Goal: Information Seeking & Learning: Check status

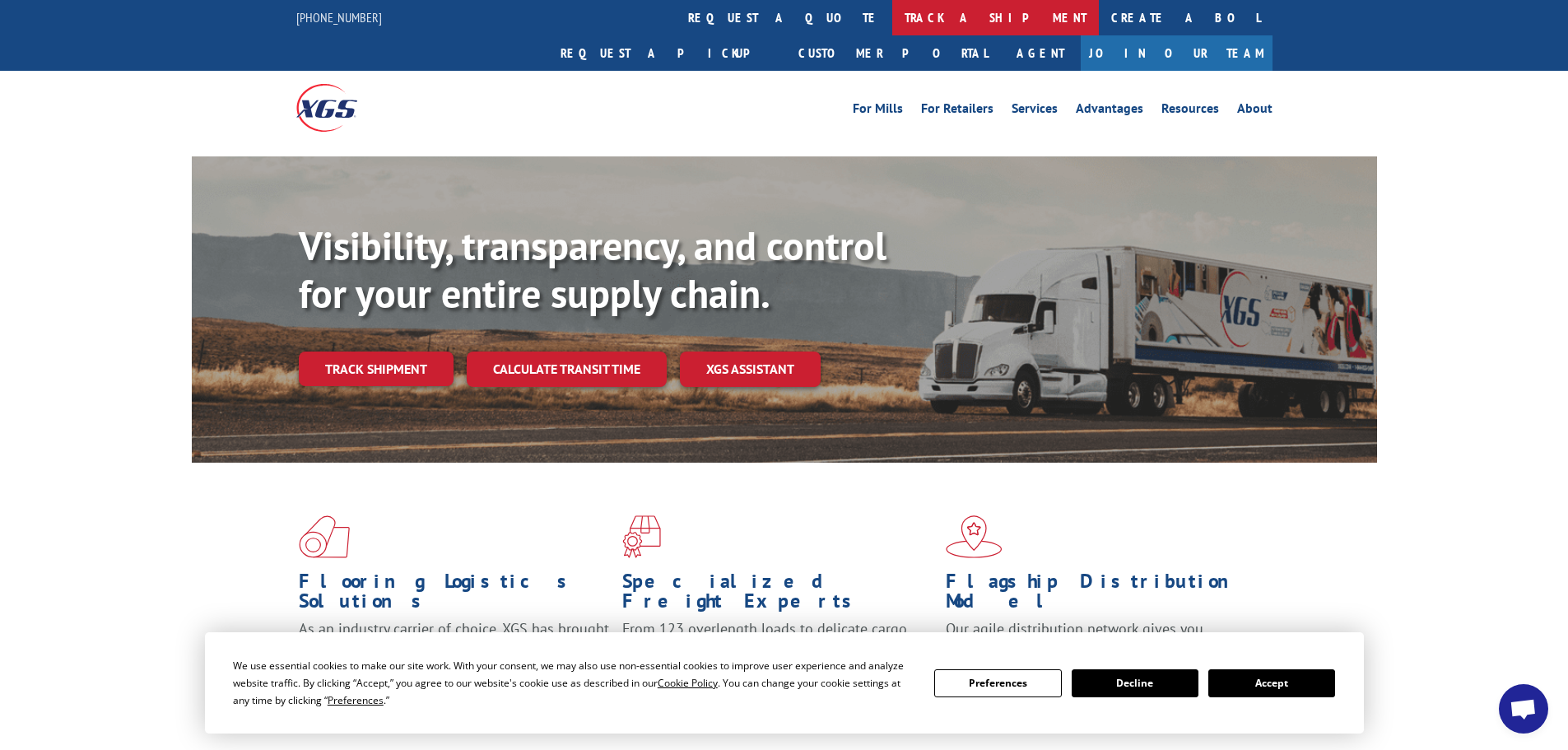
click at [892, 26] on link "track a shipment" at bounding box center [995, 18] width 206 height 35
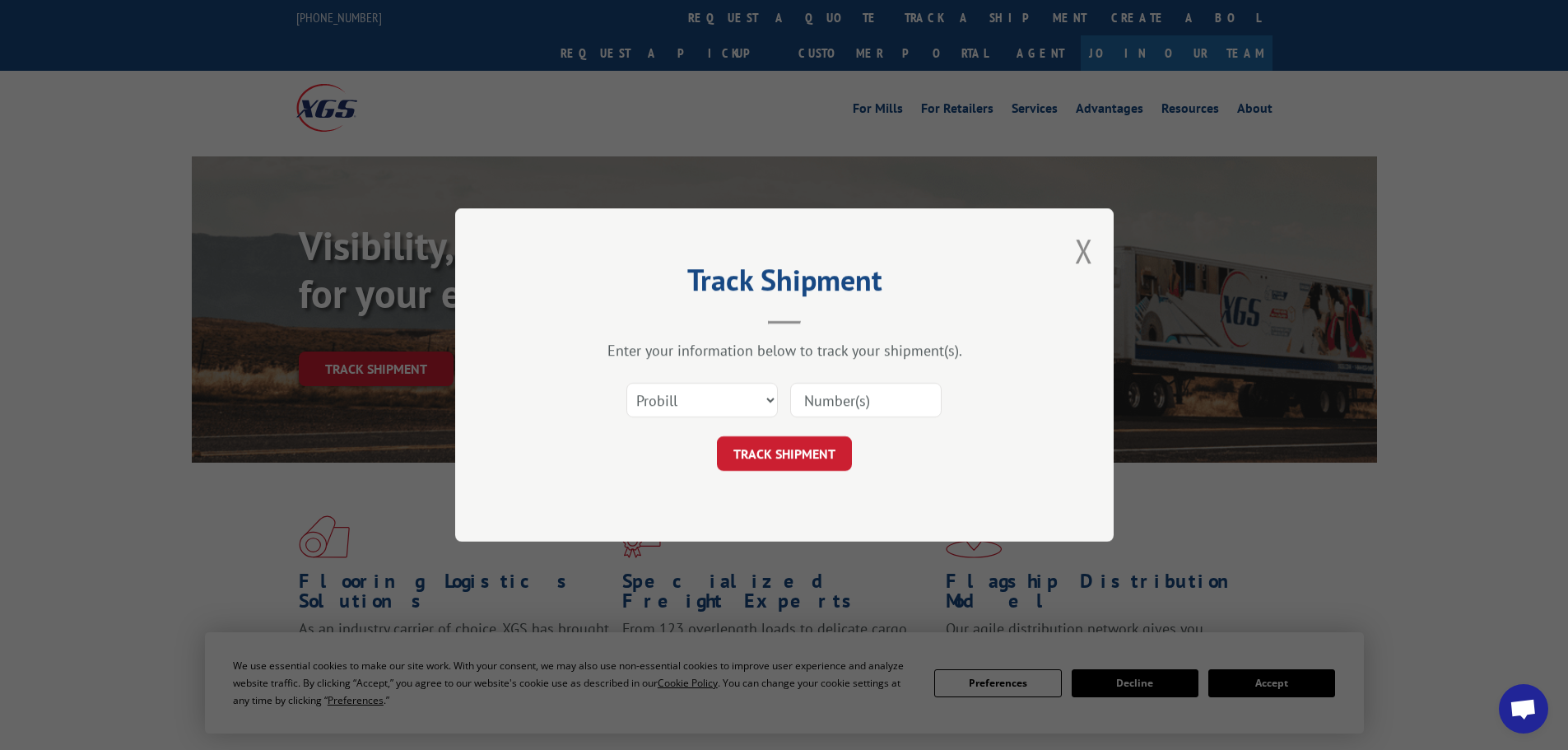
drag, startPoint x: 850, startPoint y: 400, endPoint x: 852, endPoint y: 371, distance: 29.1
click at [850, 399] on input at bounding box center [866, 399] width 152 height 34
paste input "17464047"
type input "17464047"
click at [717, 436] on button "TRACK SHIPMENT" at bounding box center [784, 453] width 135 height 34
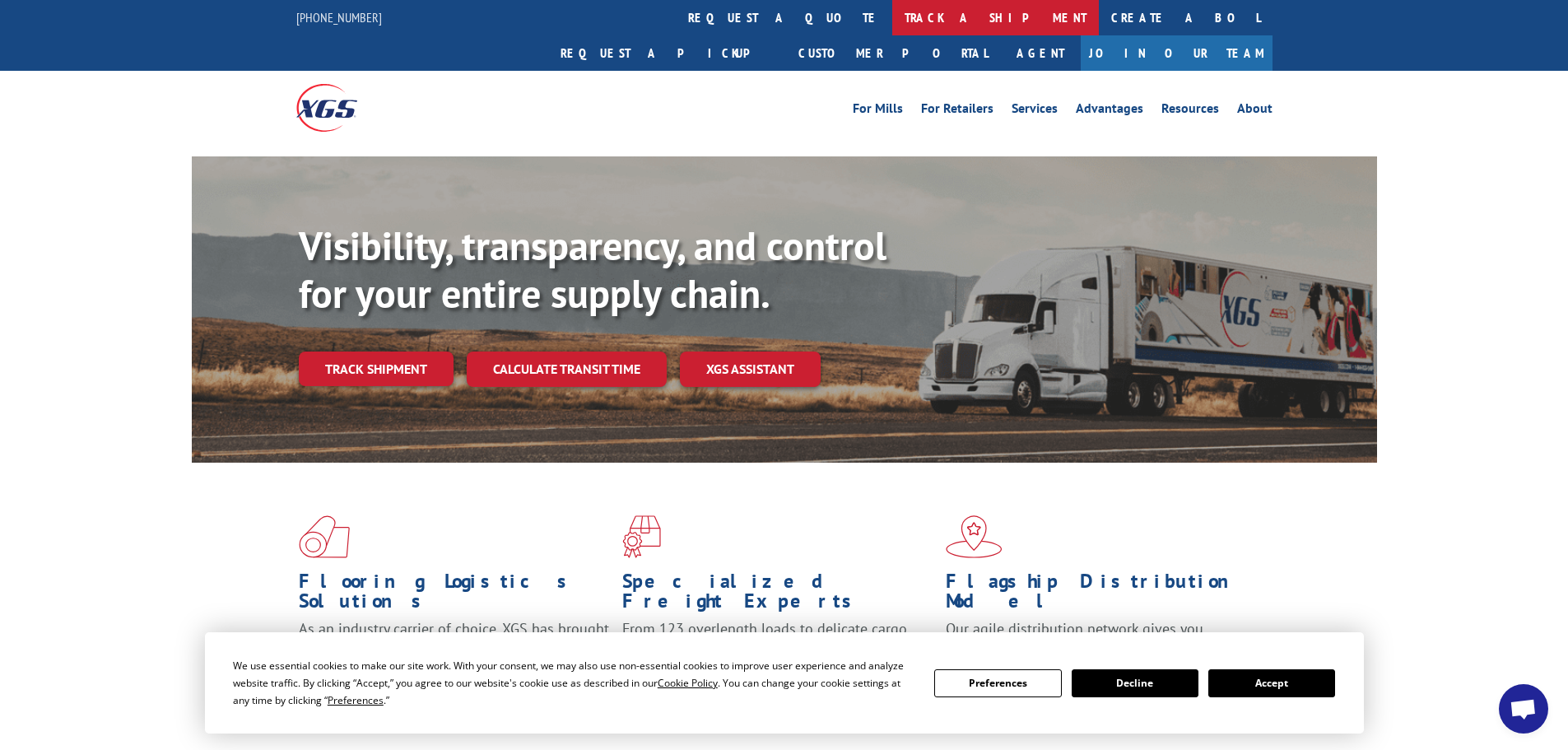
click at [892, 17] on link "track a shipment" at bounding box center [995, 18] width 206 height 35
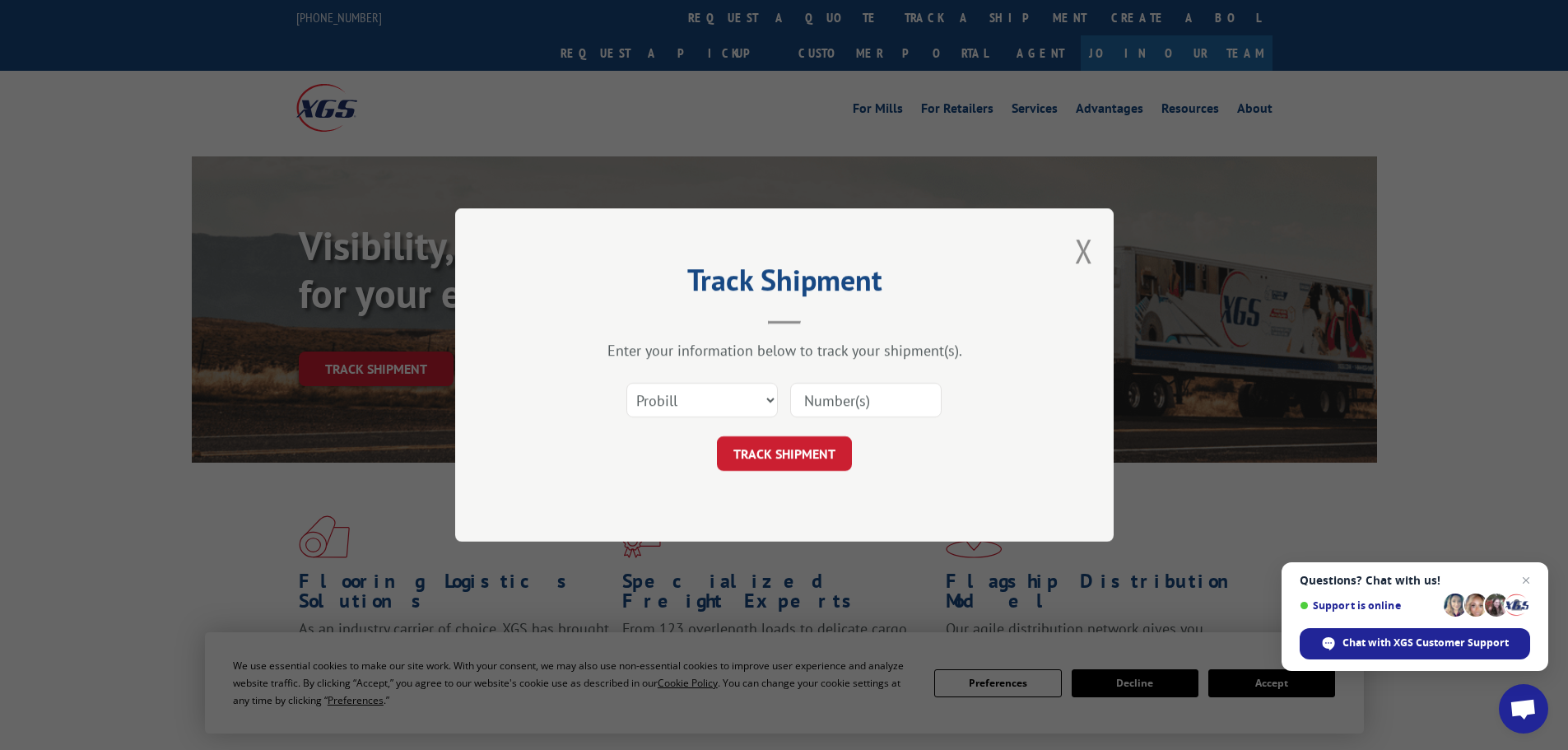
click at [905, 408] on input at bounding box center [866, 399] width 152 height 34
paste input "17469243"
type input "17469243"
click at [717, 436] on button "TRACK SHIPMENT" at bounding box center [784, 453] width 135 height 34
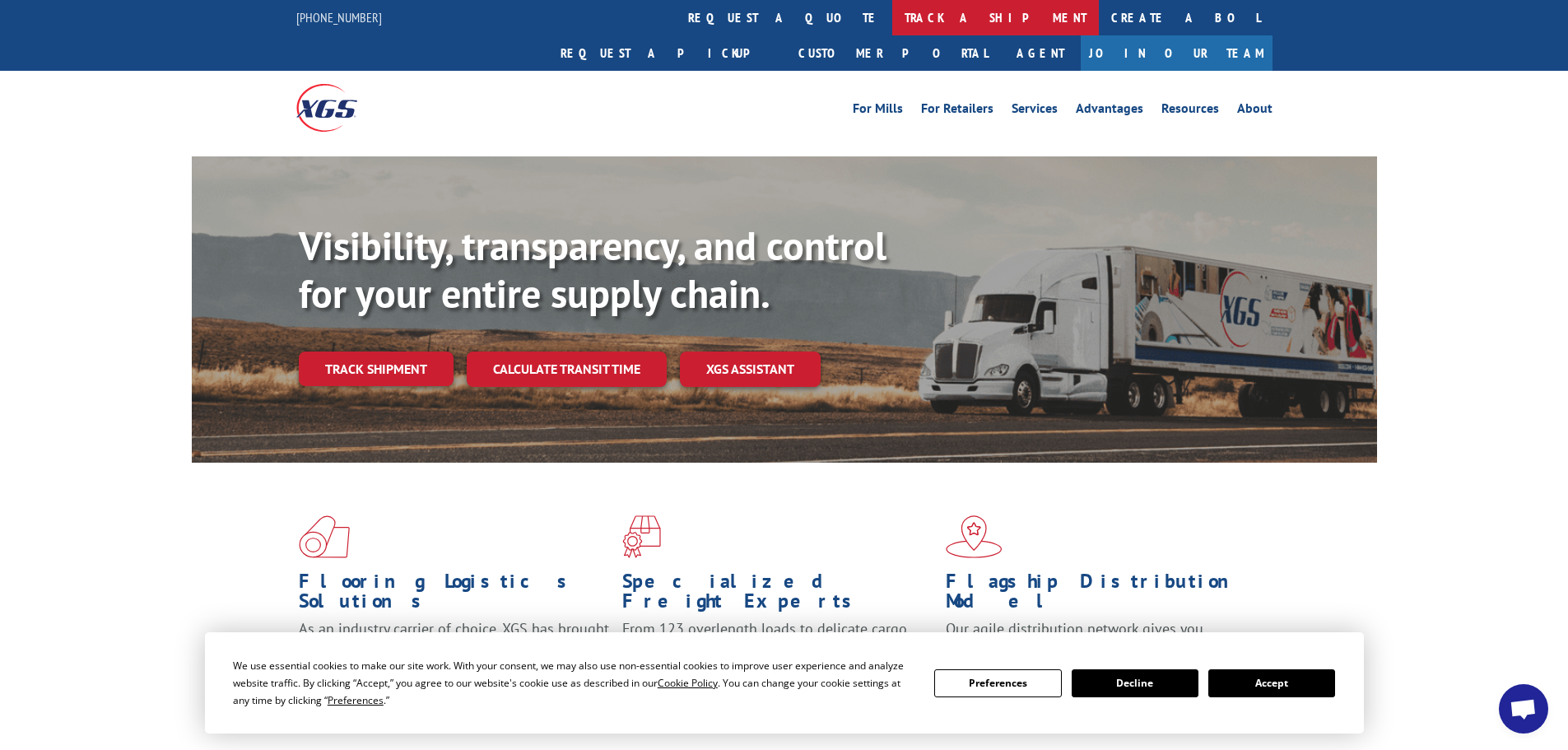
click at [892, 30] on link "track a shipment" at bounding box center [995, 18] width 206 height 35
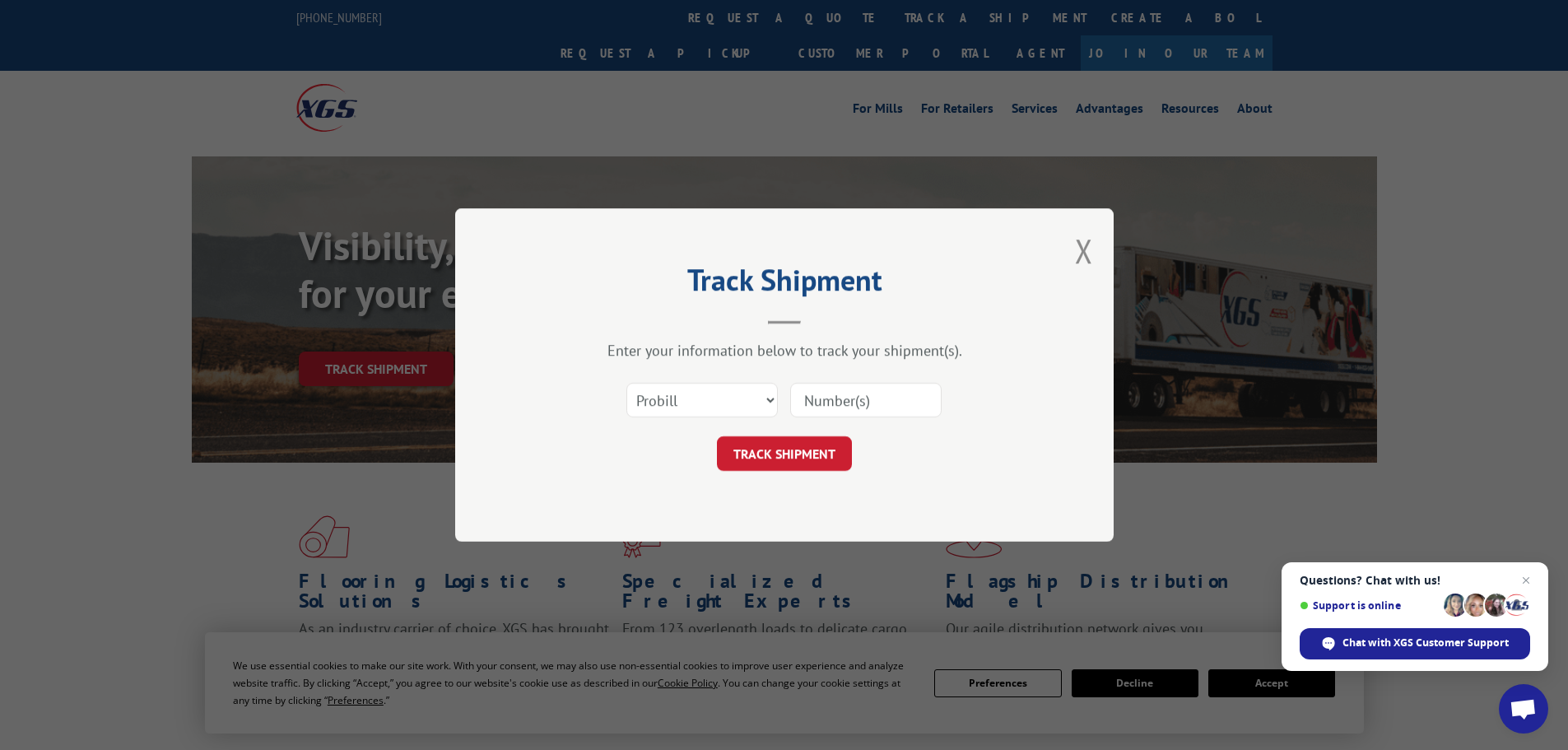
click at [895, 400] on input at bounding box center [866, 399] width 152 height 34
paste input "17469416"
type input "17469416"
click at [717, 436] on button "TRACK SHIPMENT" at bounding box center [784, 453] width 135 height 34
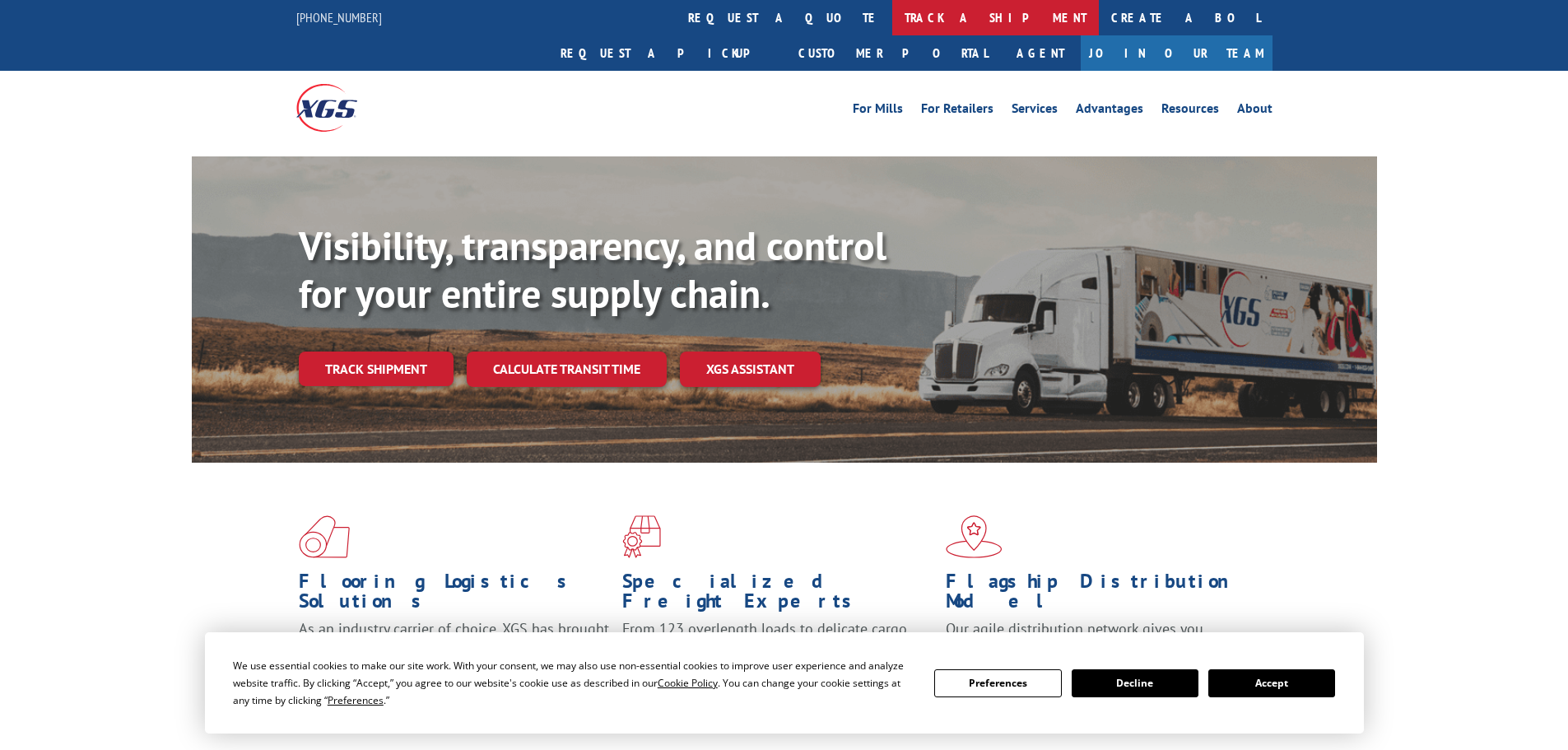
click at [892, 11] on link "track a shipment" at bounding box center [995, 18] width 206 height 35
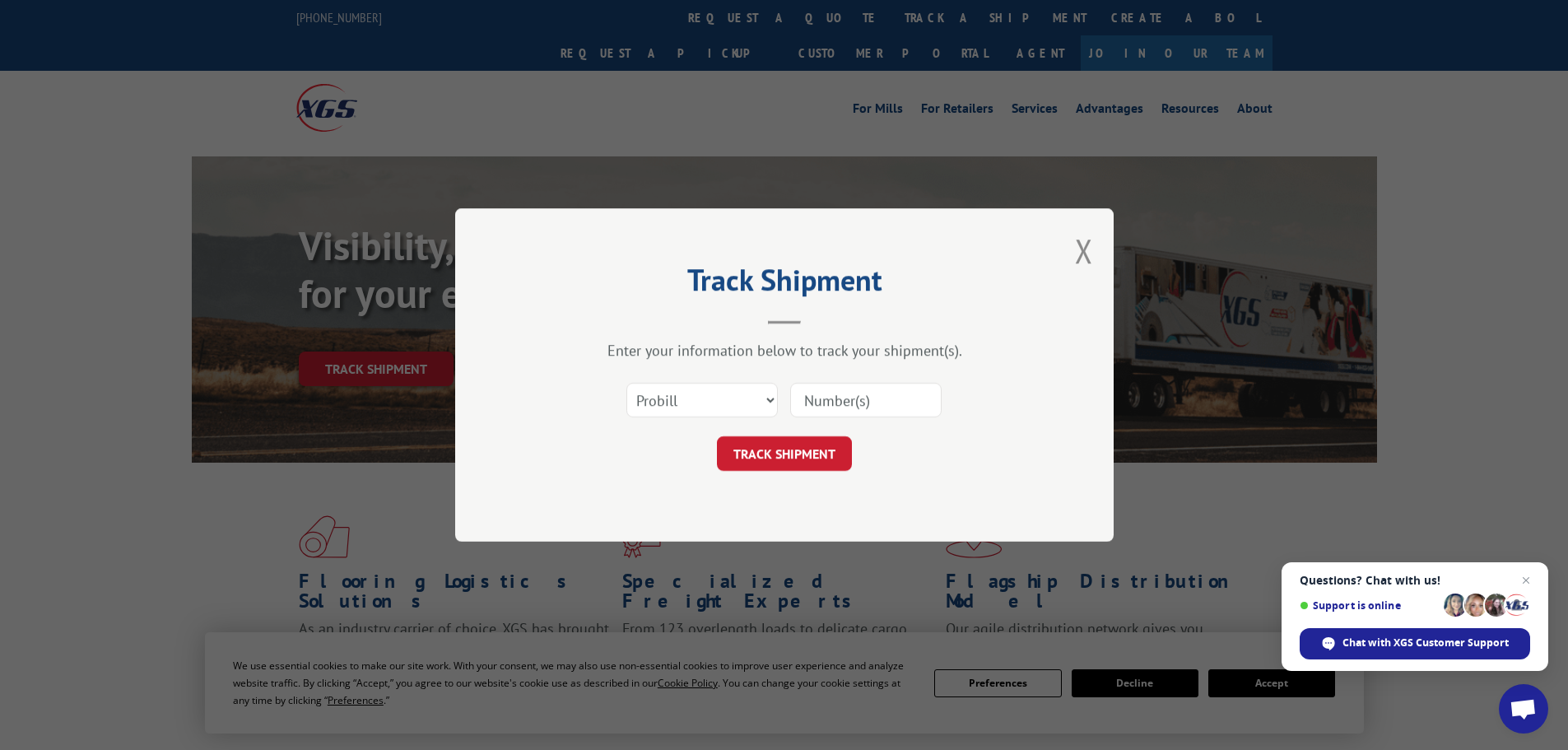
click at [817, 389] on input at bounding box center [866, 399] width 152 height 34
paste input "17469416"
type input "17469416"
click at [717, 436] on button "TRACK SHIPMENT" at bounding box center [784, 453] width 135 height 34
